Goal: Information Seeking & Learning: Find specific fact

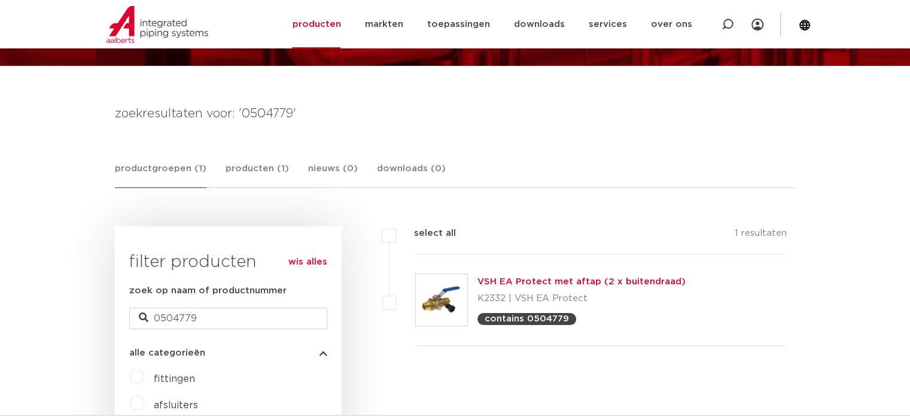
scroll to position [118, 0]
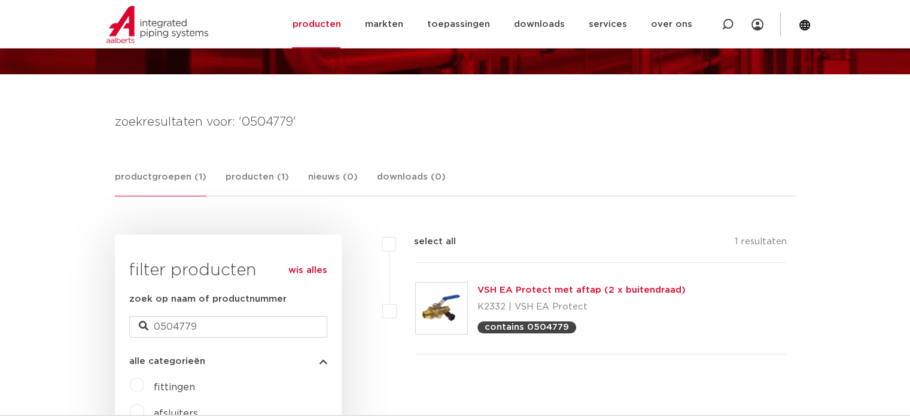
click at [136, 173] on link "productgroepen (1)" at bounding box center [161, 183] width 92 height 26
click at [143, 179] on link "productgroepen (1)" at bounding box center [161, 183] width 92 height 26
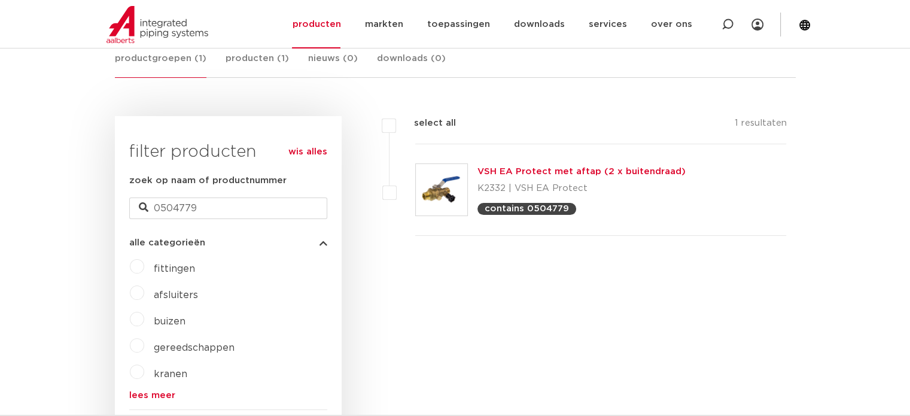
scroll to position [238, 0]
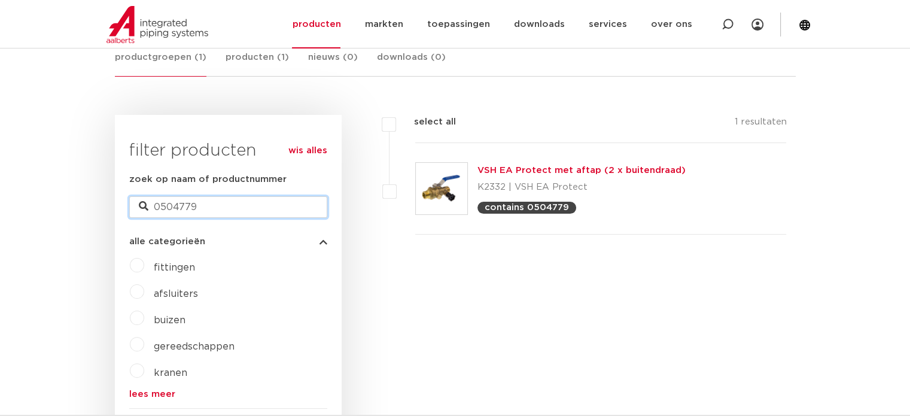
drag, startPoint x: 260, startPoint y: 201, endPoint x: 148, endPoint y: 208, distance: 112.1
click at [160, 210] on input "0504779" at bounding box center [228, 207] width 198 height 22
click at [534, 170] on link "VSH EA Protect met aftap (2 x buitendraad)" at bounding box center [581, 170] width 208 height 9
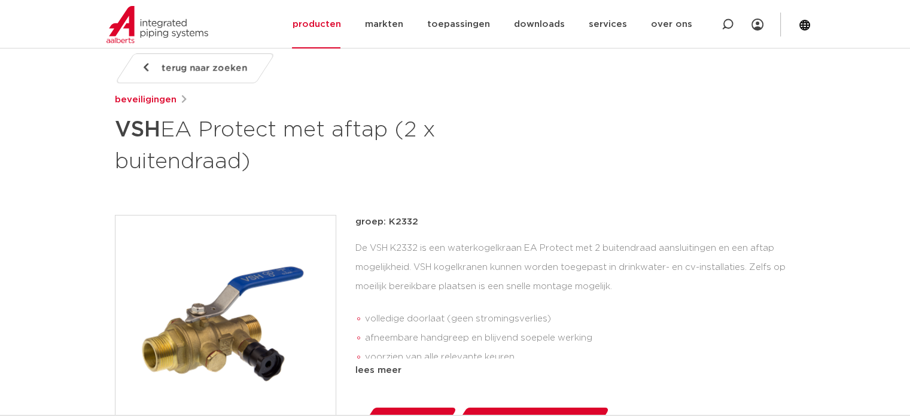
scroll to position [179, 0]
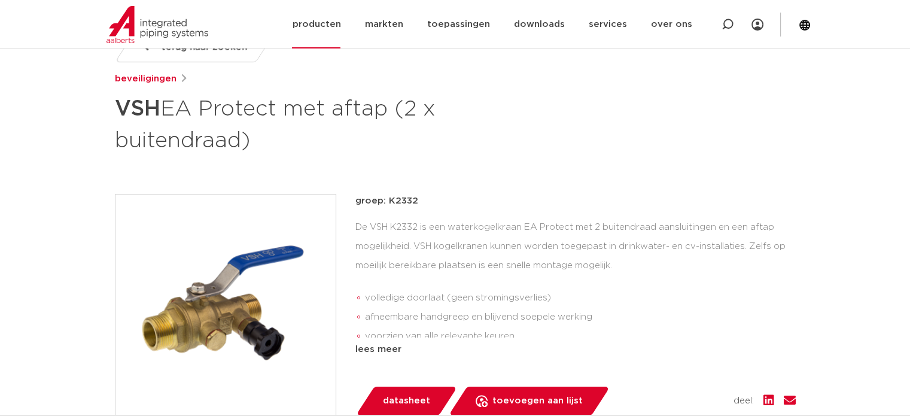
click at [136, 16] on img at bounding box center [157, 24] width 102 height 37
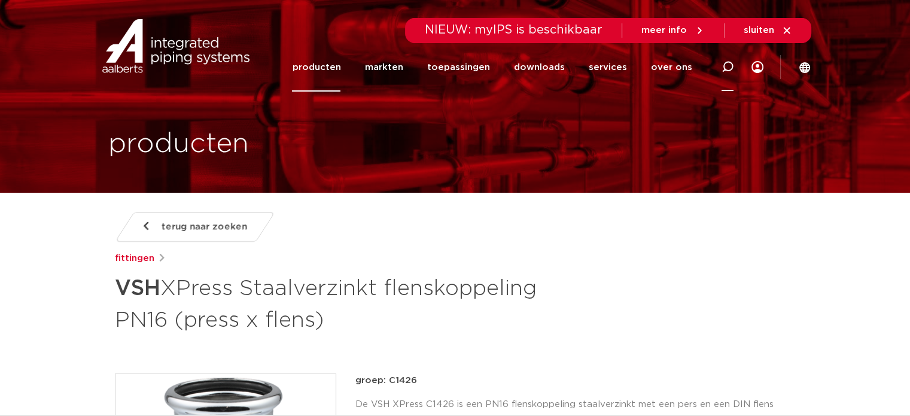
click at [724, 69] on icon at bounding box center [727, 67] width 14 height 14
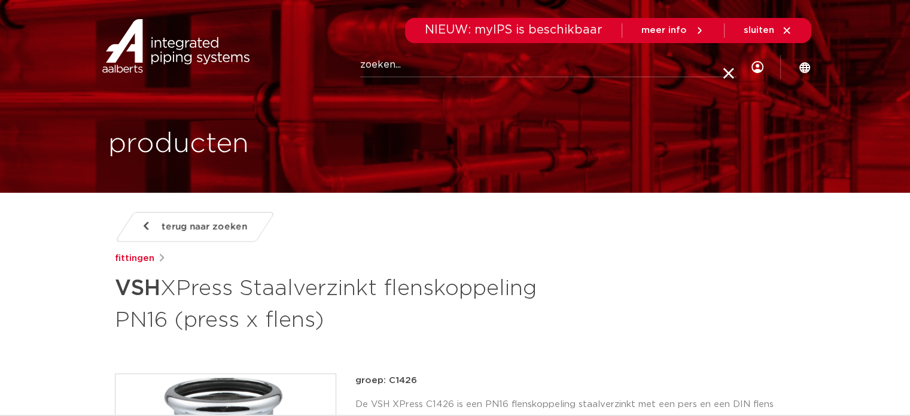
paste input "0880871"
type input "0880871"
click button "Zoeken" at bounding box center [0, 0] width 0 height 0
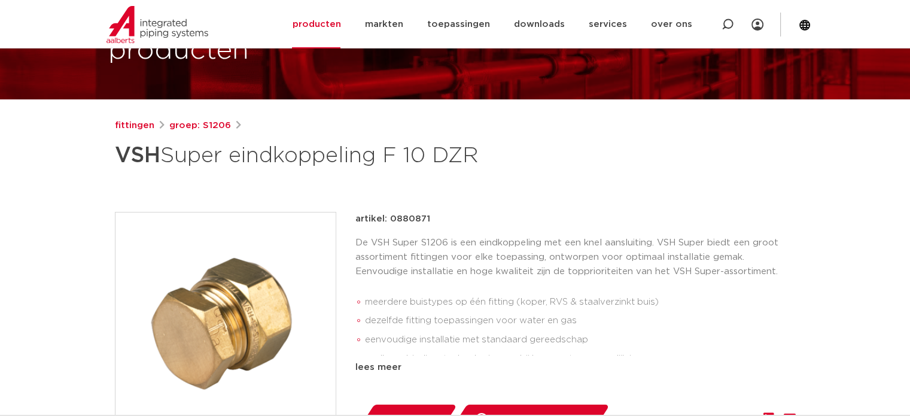
scroll to position [93, 0]
drag, startPoint x: 450, startPoint y: 221, endPoint x: 391, endPoint y: 217, distance: 59.4
click at [391, 217] on div "artikel: 0880871" at bounding box center [575, 219] width 440 height 14
copy p "0880871"
click at [165, 19] on img at bounding box center [157, 24] width 102 height 37
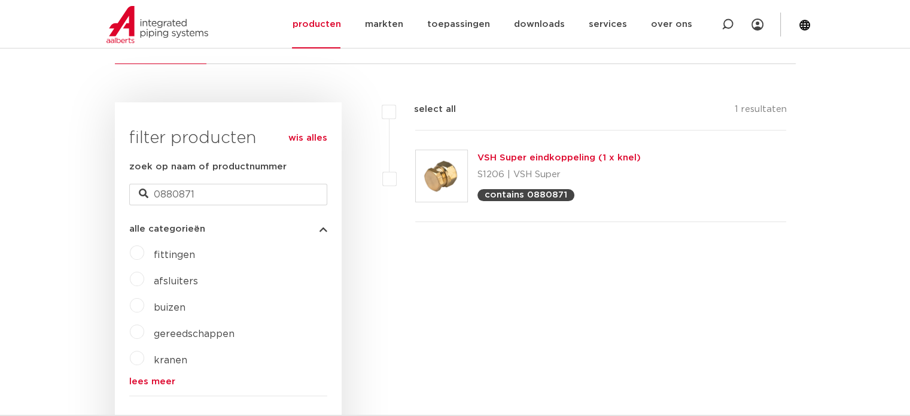
scroll to position [124, 0]
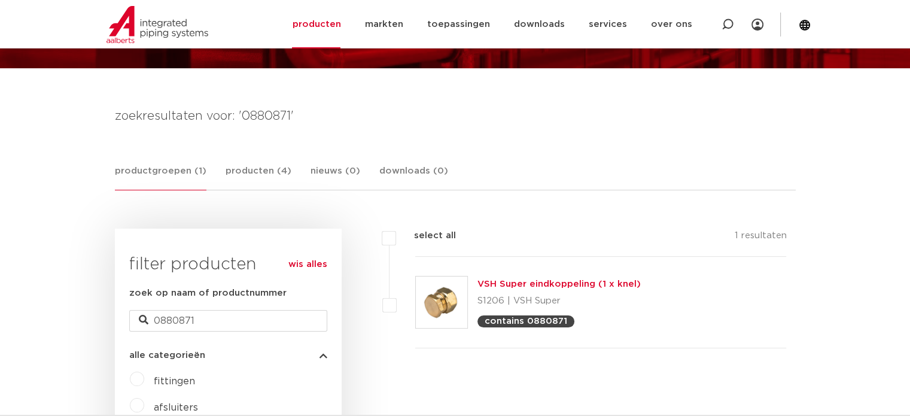
click at [520, 282] on link "VSH Super eindkoppeling (1 x knel)" at bounding box center [558, 283] width 163 height 9
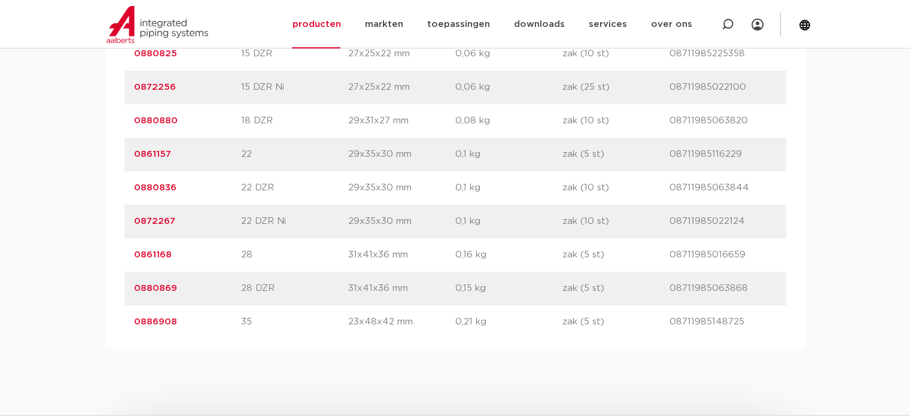
scroll to position [1017, 0]
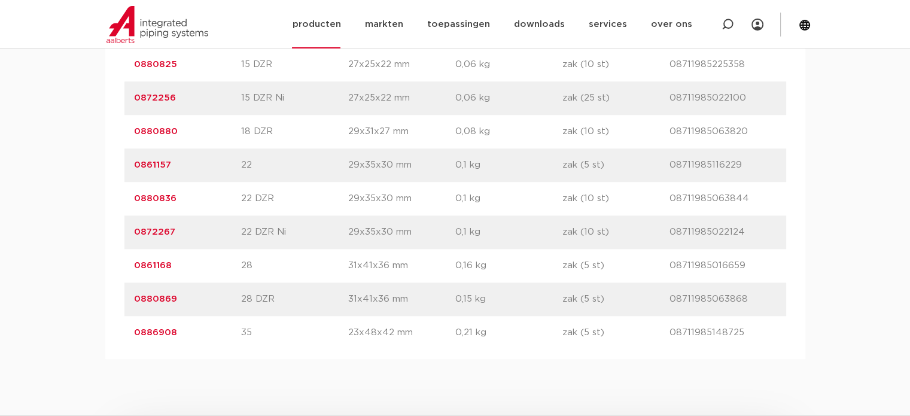
click at [141, 35] on img at bounding box center [157, 24] width 102 height 37
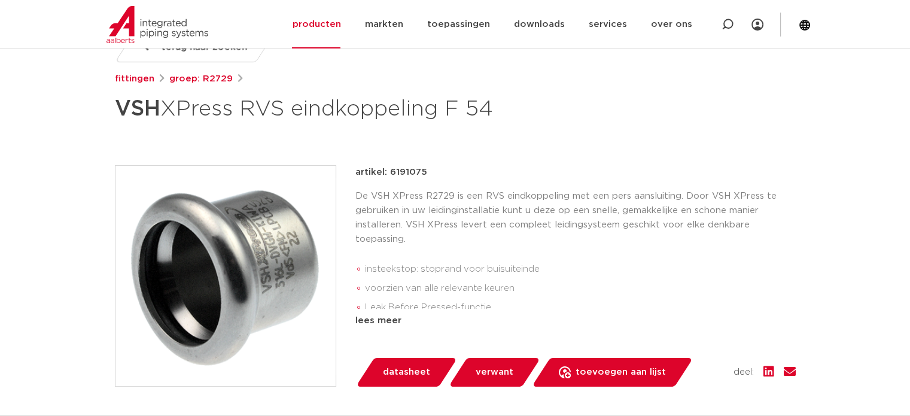
click at [496, 378] on span "verwant" at bounding box center [494, 371] width 38 height 19
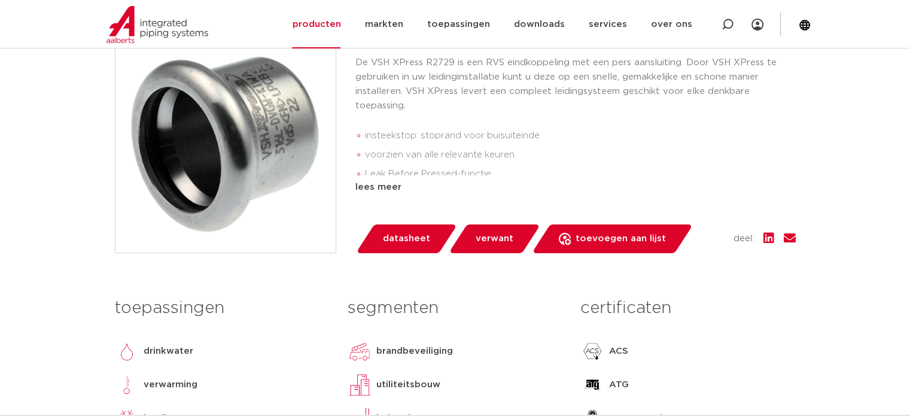
scroll to position [197, 0]
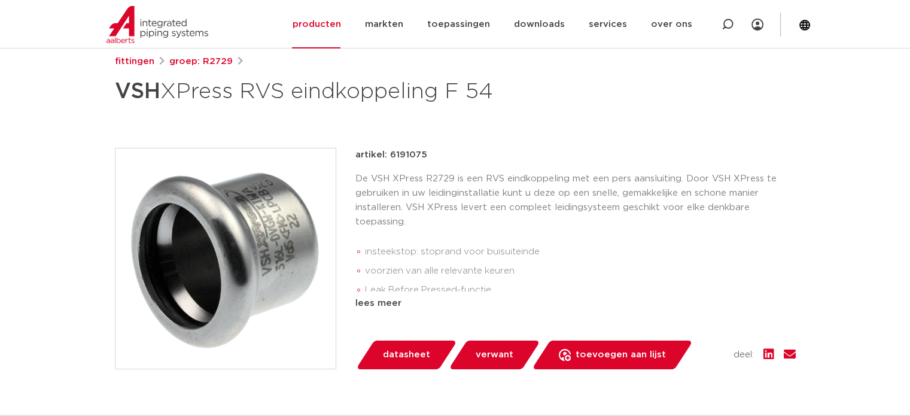
drag, startPoint x: 438, startPoint y: 156, endPoint x: 387, endPoint y: 154, distance: 50.9
click at [387, 154] on div "artikel: 6191075" at bounding box center [575, 155] width 440 height 14
copy p "6191075"
click at [151, 21] on img at bounding box center [157, 24] width 102 height 37
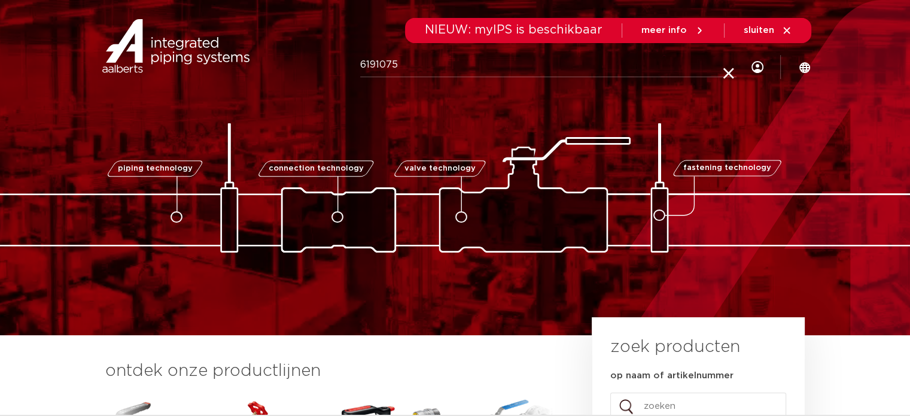
type input "6191075"
click button "Zoeken" at bounding box center [0, 0] width 0 height 0
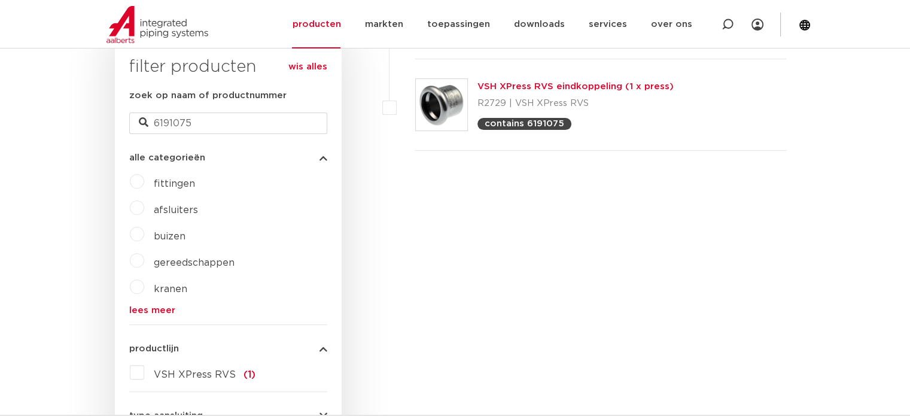
scroll to position [244, 0]
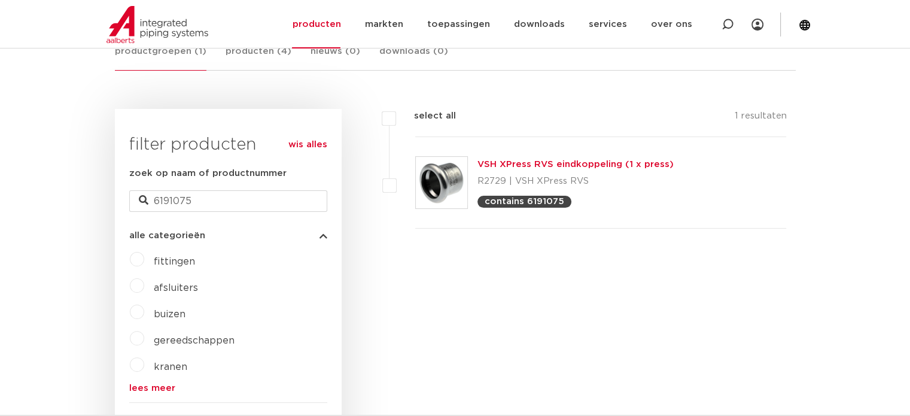
click at [545, 161] on link "VSH XPress RVS eindkoppeling (1 x press)" at bounding box center [575, 164] width 196 height 9
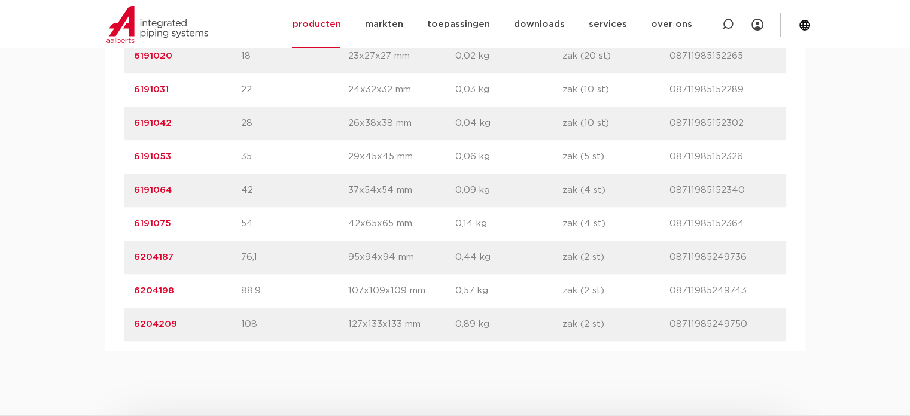
scroll to position [897, 0]
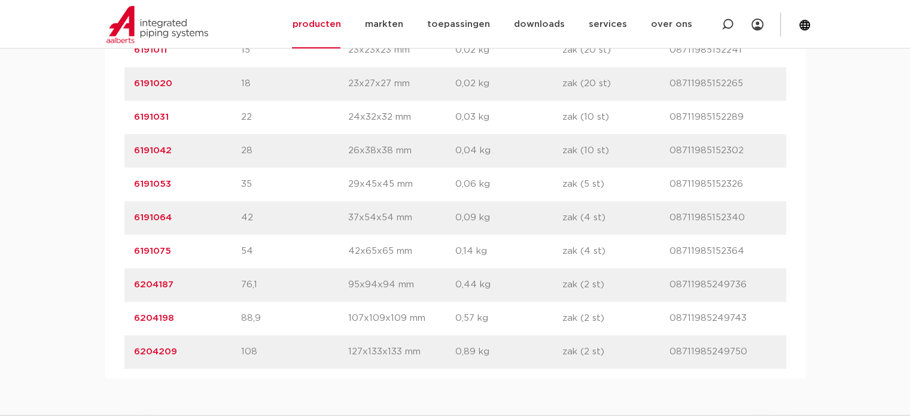
drag, startPoint x: 201, startPoint y: 282, endPoint x: 118, endPoint y: 279, distance: 83.2
click at [118, 279] on div "artikelnummer afmeting [GEOGRAPHIC_DATA] gewicht verpakking gtin artikelnummer …" at bounding box center [455, 184] width 700 height 388
copy link "6204187"
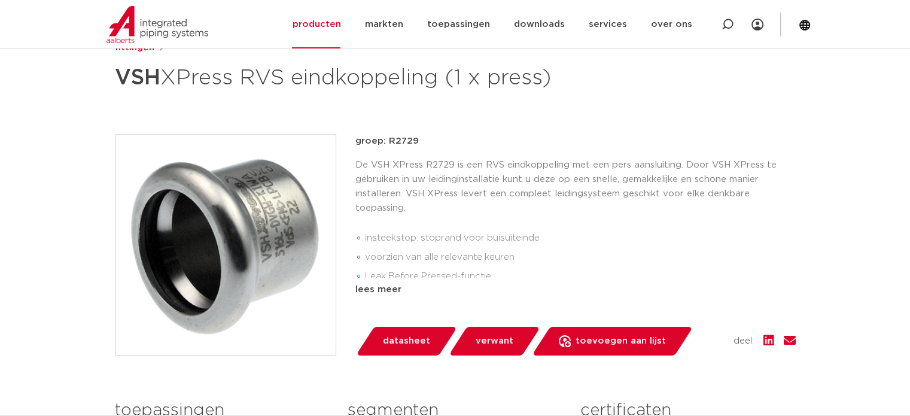
scroll to position [179, 0]
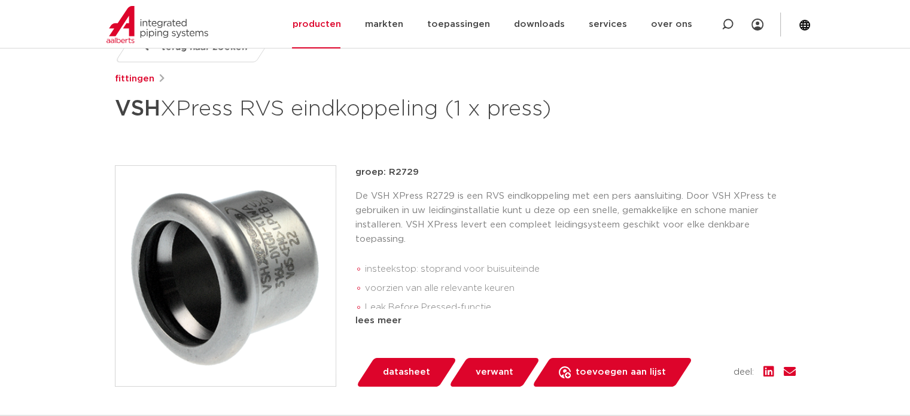
drag, startPoint x: 359, startPoint y: 169, endPoint x: 596, endPoint y: 217, distance: 241.8
click at [589, 212] on div "groep: R2729 De VSH XPress R2729 is een RVS eindkoppeling met een pers aansluit…" at bounding box center [575, 246] width 440 height 163
click at [629, 251] on div "De VSH XPress R2729 is een RVS eindkoppeling met een pers aansluiting. Door VSH…" at bounding box center [575, 249] width 440 height 120
drag, startPoint x: 103, startPoint y: 105, endPoint x: 581, endPoint y: 111, distance: 477.9
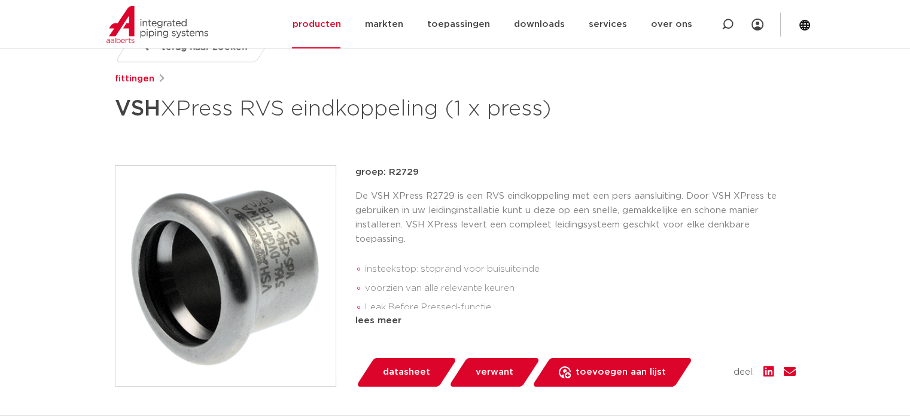
copy h1 "VSH XPress RVS eindkoppeling (1 x press)"
click at [461, 157] on div "terug naar zoeken [GEOGRAPHIC_DATA] VSH XPress RVS eindkoppeling (1 x press) gr…" at bounding box center [455, 324] width 700 height 584
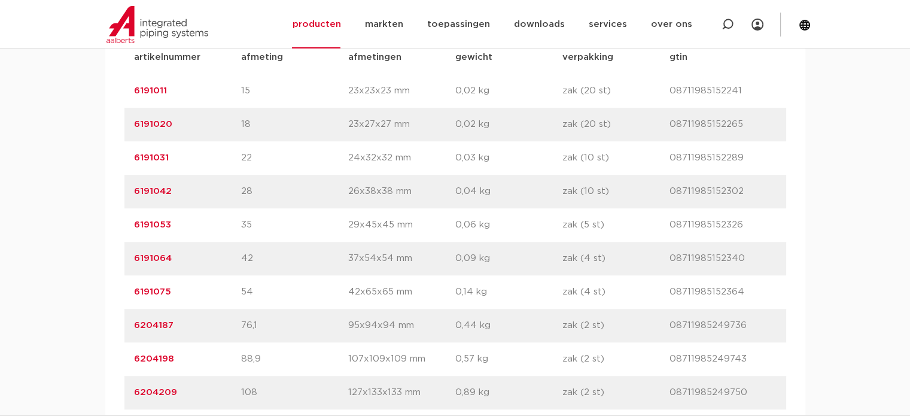
scroll to position [957, 0]
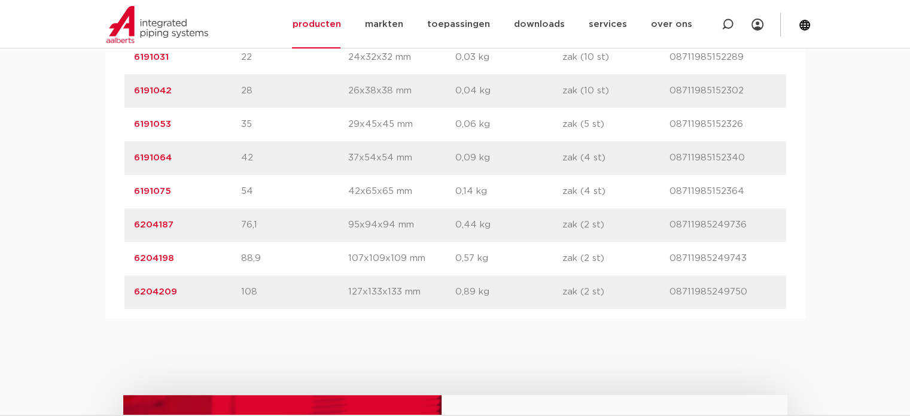
drag, startPoint x: 177, startPoint y: 191, endPoint x: 118, endPoint y: 191, distance: 58.6
click at [118, 191] on div "artikelnummer afmeting afmetingen gewicht verpakking gtin artikelnummer 6191011…" at bounding box center [455, 125] width 700 height 388
copy link "6191075"
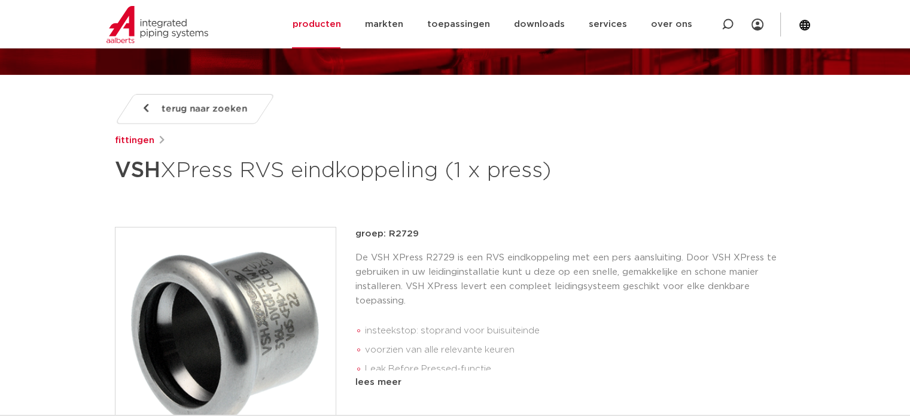
scroll to position [0, 0]
